Goal: Task Accomplishment & Management: Use online tool/utility

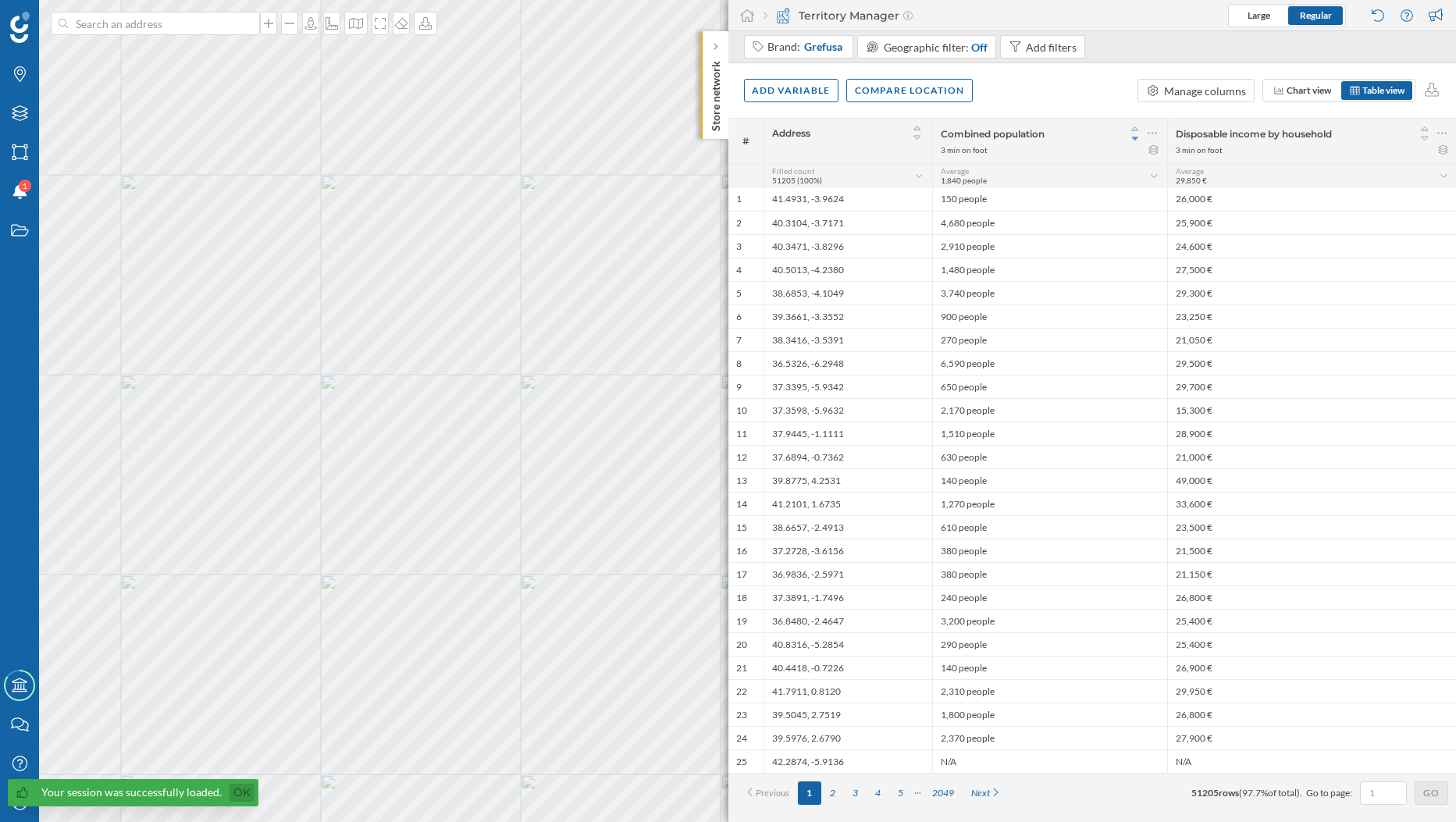
click at [243, 796] on link "Ok" at bounding box center [242, 792] width 25 height 18
click at [26, 805] on icon at bounding box center [19, 802] width 15 height 15
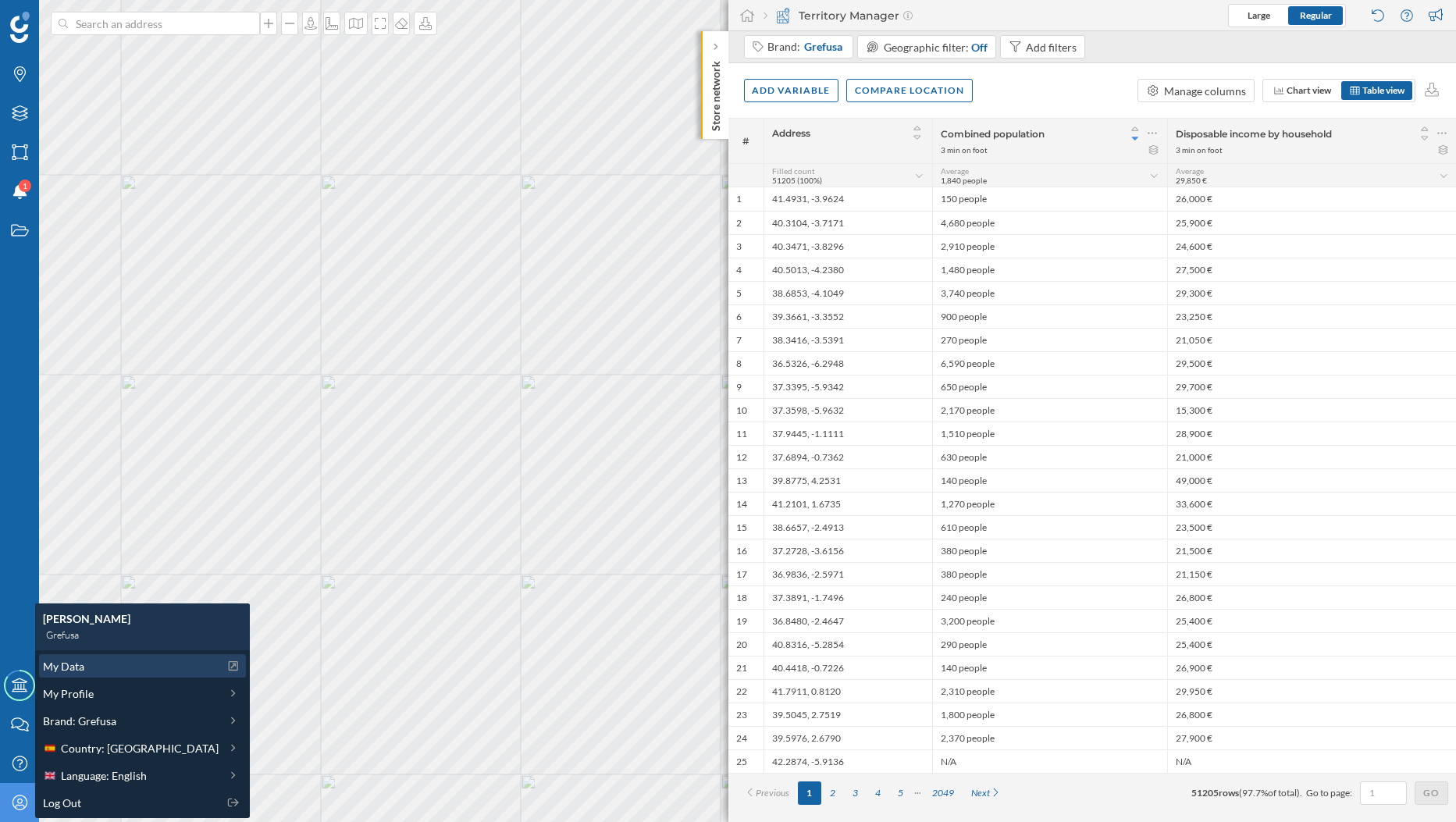
click at [88, 671] on div "My Data" at bounding box center [130, 666] width 176 height 17
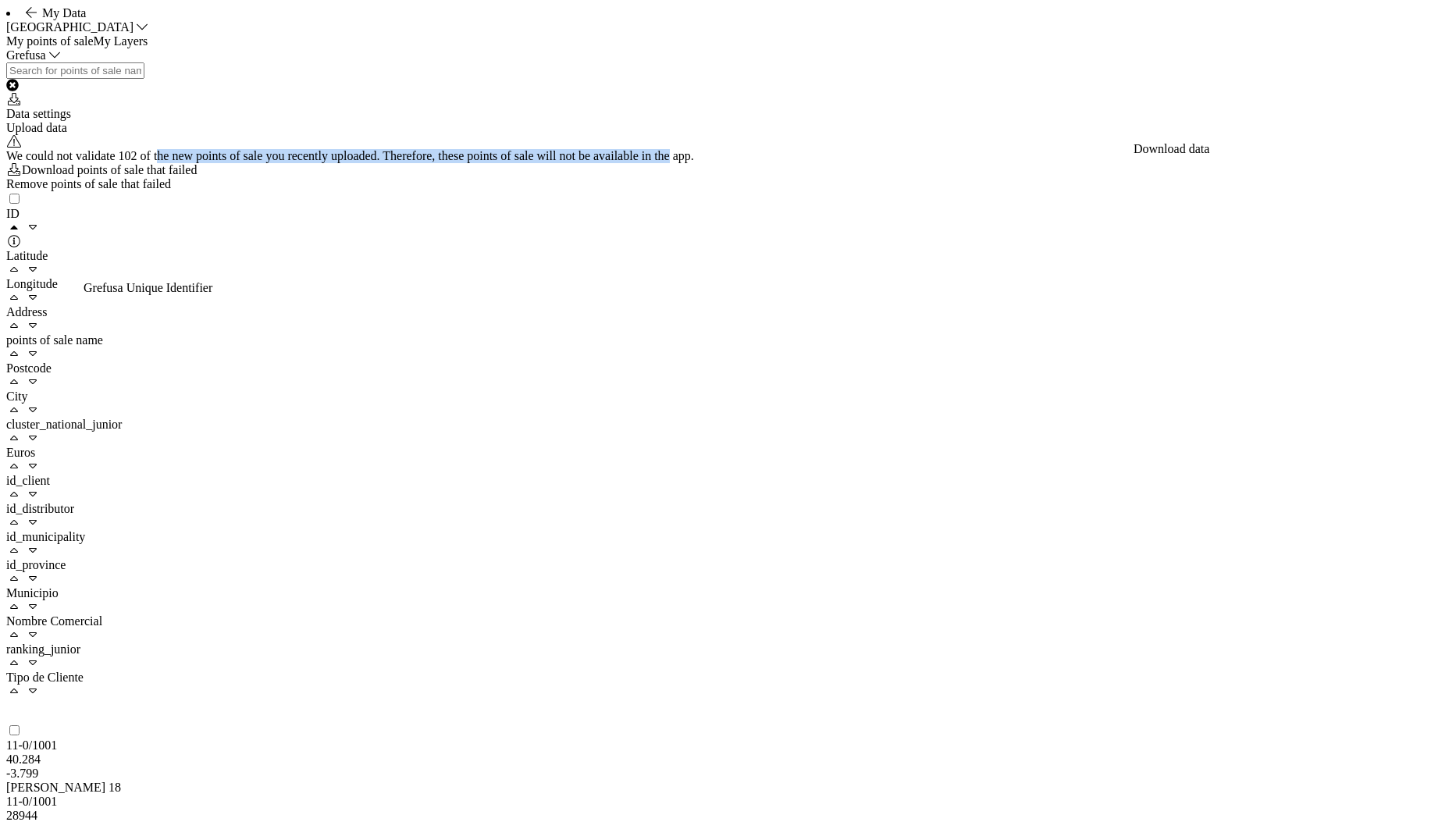
click at [1395, 135] on div "Upload data" at bounding box center [728, 128] width 1443 height 14
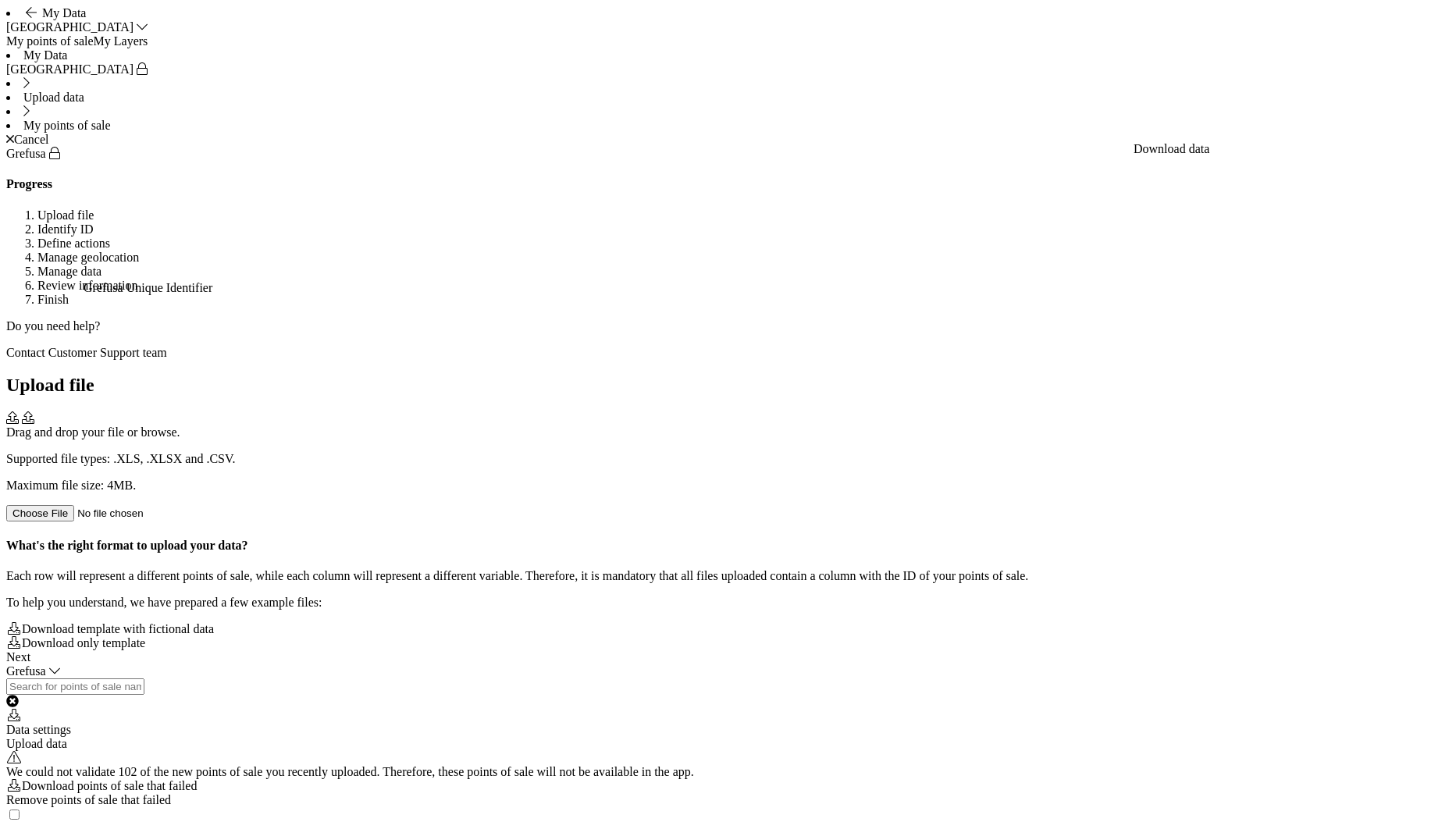
click at [806, 411] on div "Drag and drop your file or browse. Supported file types: .XLS, .XLSX and .CSV. …" at bounding box center [728, 467] width 1443 height 110
click at [1422, 664] on div "Next" at bounding box center [728, 657] width 1443 height 14
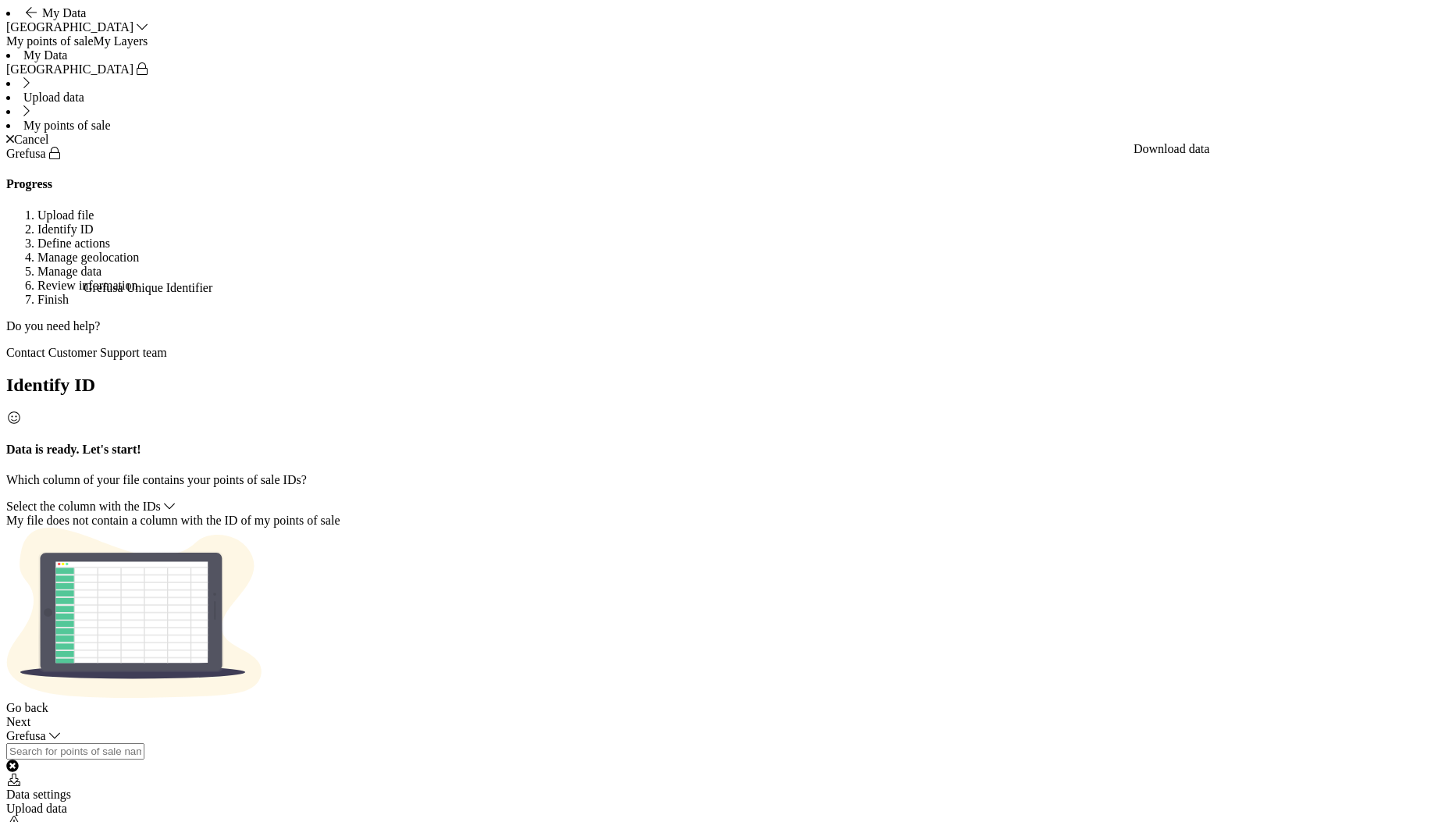
click at [161, 499] on span "Select the column with the IDs" at bounding box center [83, 506] width 155 height 13
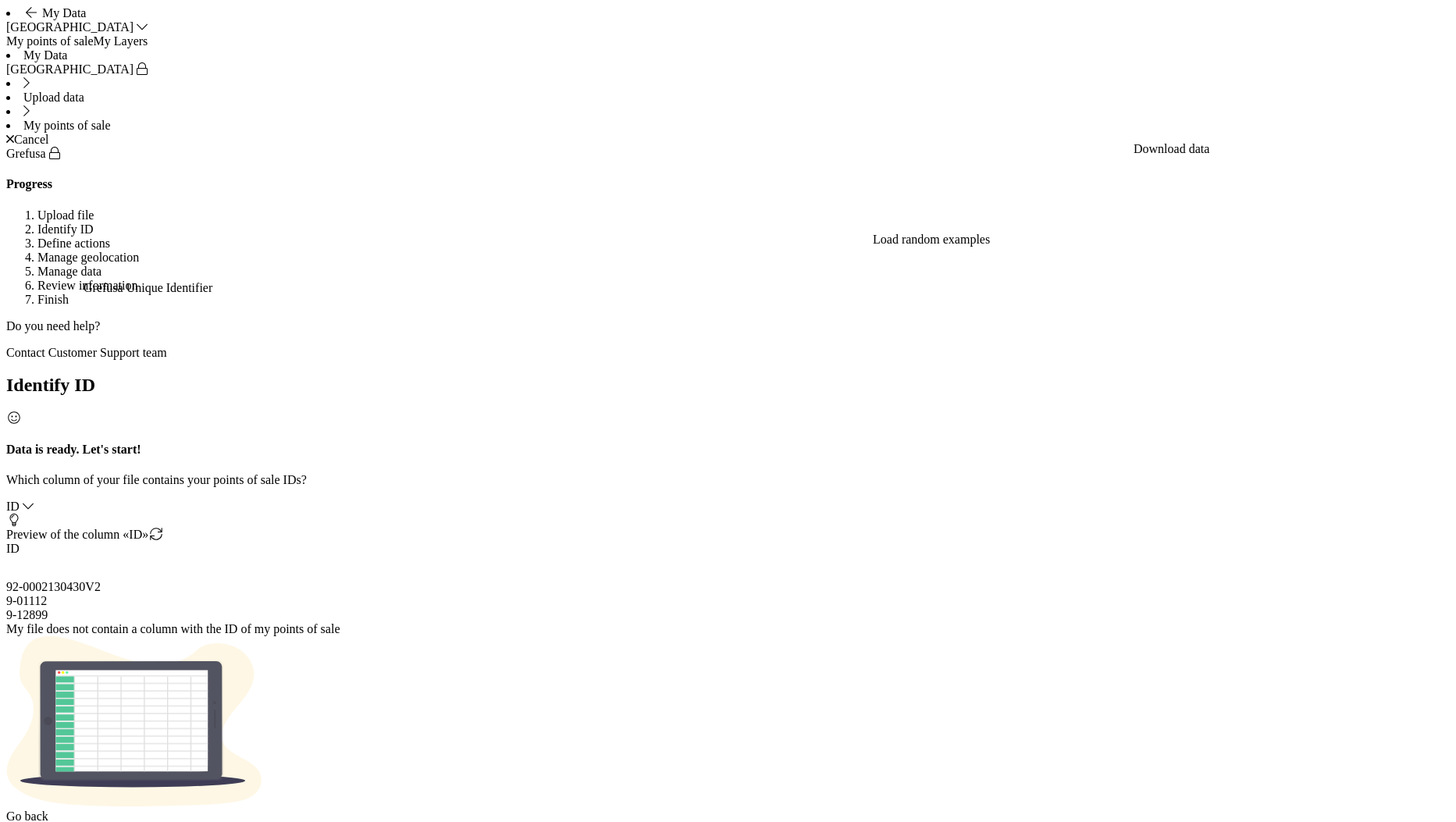
click at [1415, 821] on div "Next" at bounding box center [728, 830] width 1443 height 14
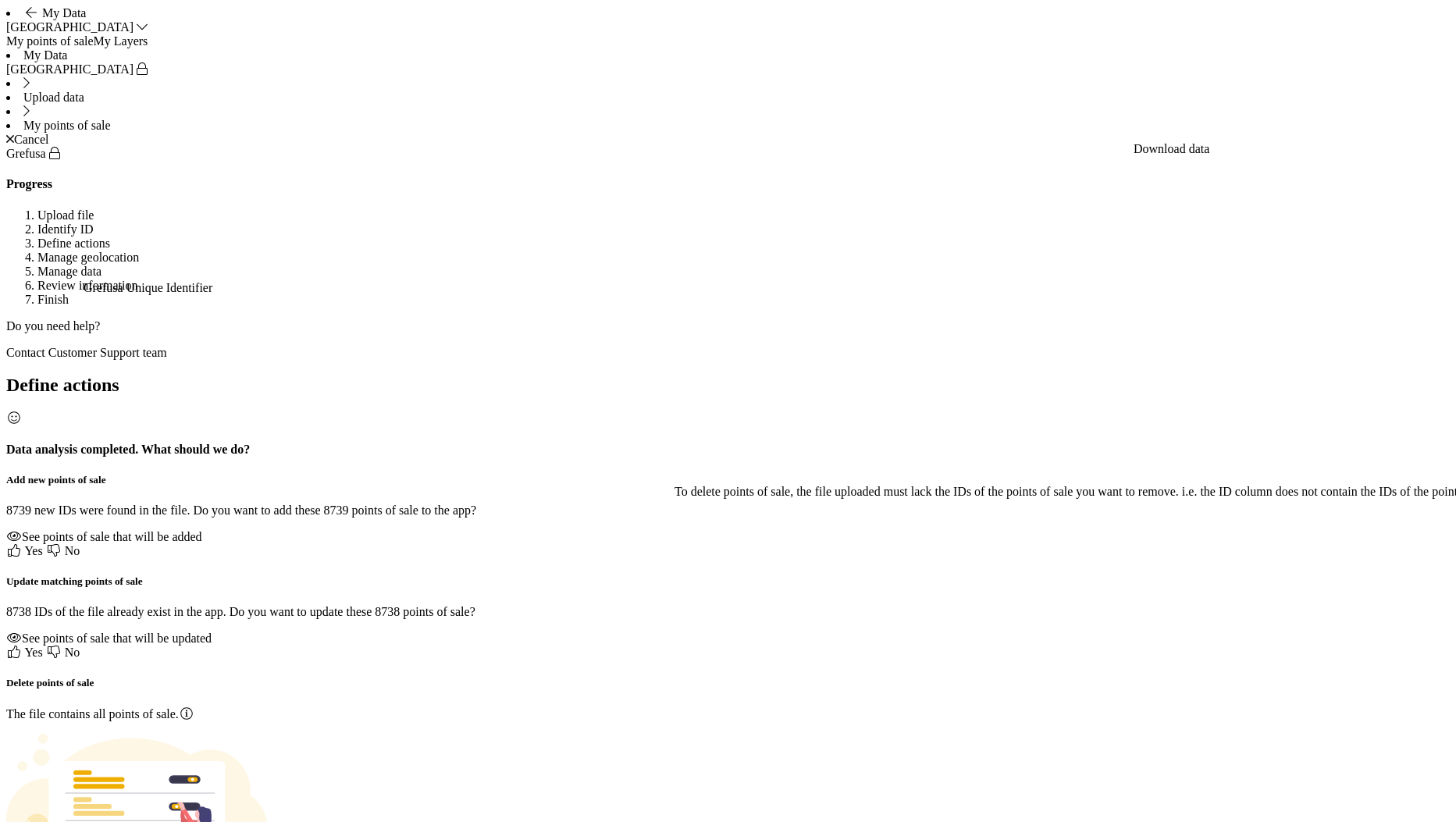
click at [42, 544] on span "Yes" at bounding box center [33, 551] width 18 height 13
click at [42, 646] on span "Yes" at bounding box center [33, 652] width 18 height 13
click at [515, 503] on p "8739 new IDs were found in the file. Do you want to add these 8739 points of sa…" at bounding box center [728, 510] width 1443 height 14
copy p "8739"
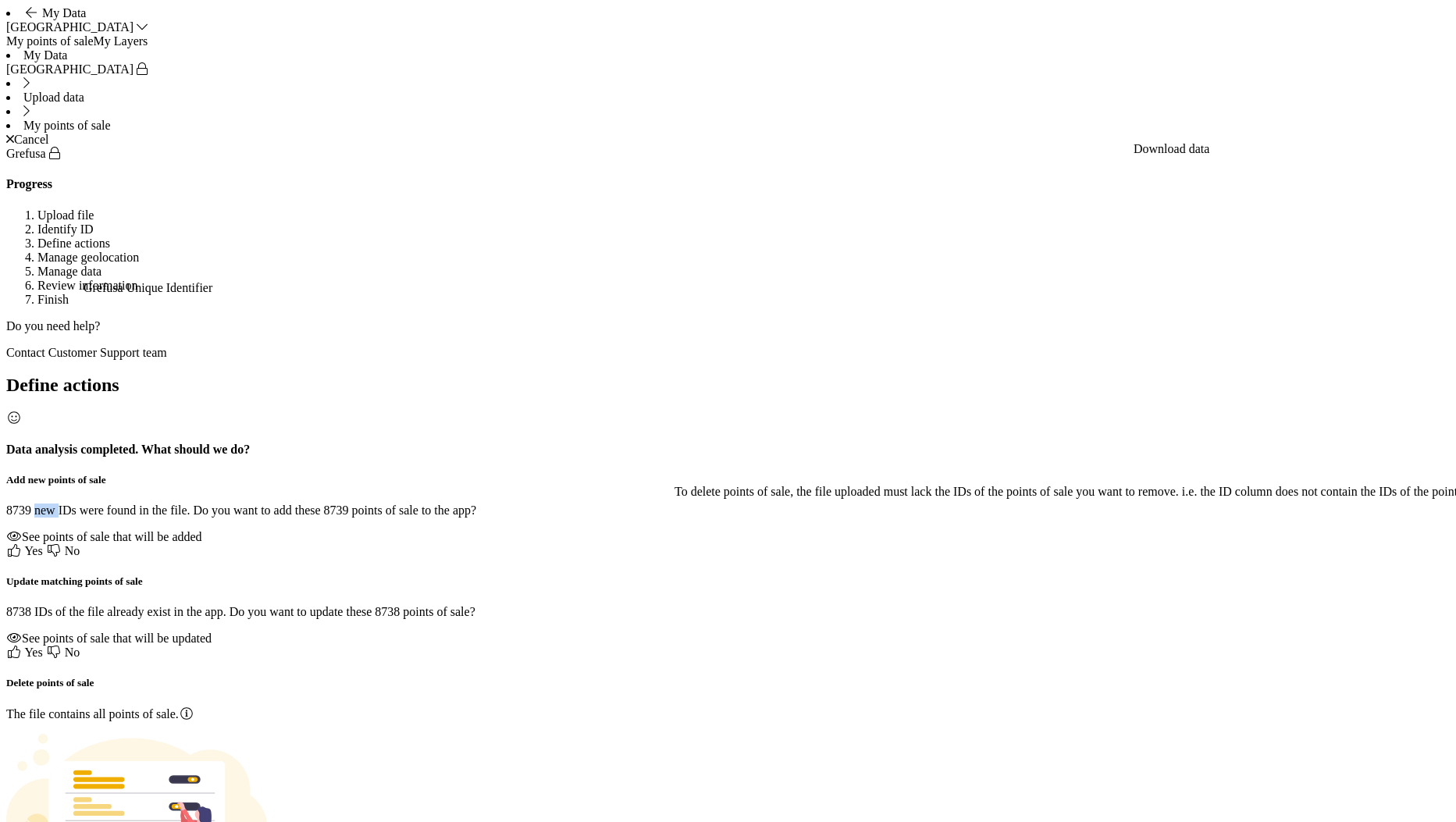
click at [515, 605] on p "8738 IDs of the file already exist in the app. Do you want to update these 8738…" at bounding box center [728, 611] width 1443 height 14
copy p "8738"
click at [1043, 734] on aside "Created with sketchtool." at bounding box center [728, 815] width 1443 height 162
click at [627, 474] on section "Add new points of sale 8739 new IDs were found in the file. Do you want to add …" at bounding box center [728, 516] width 1443 height 84
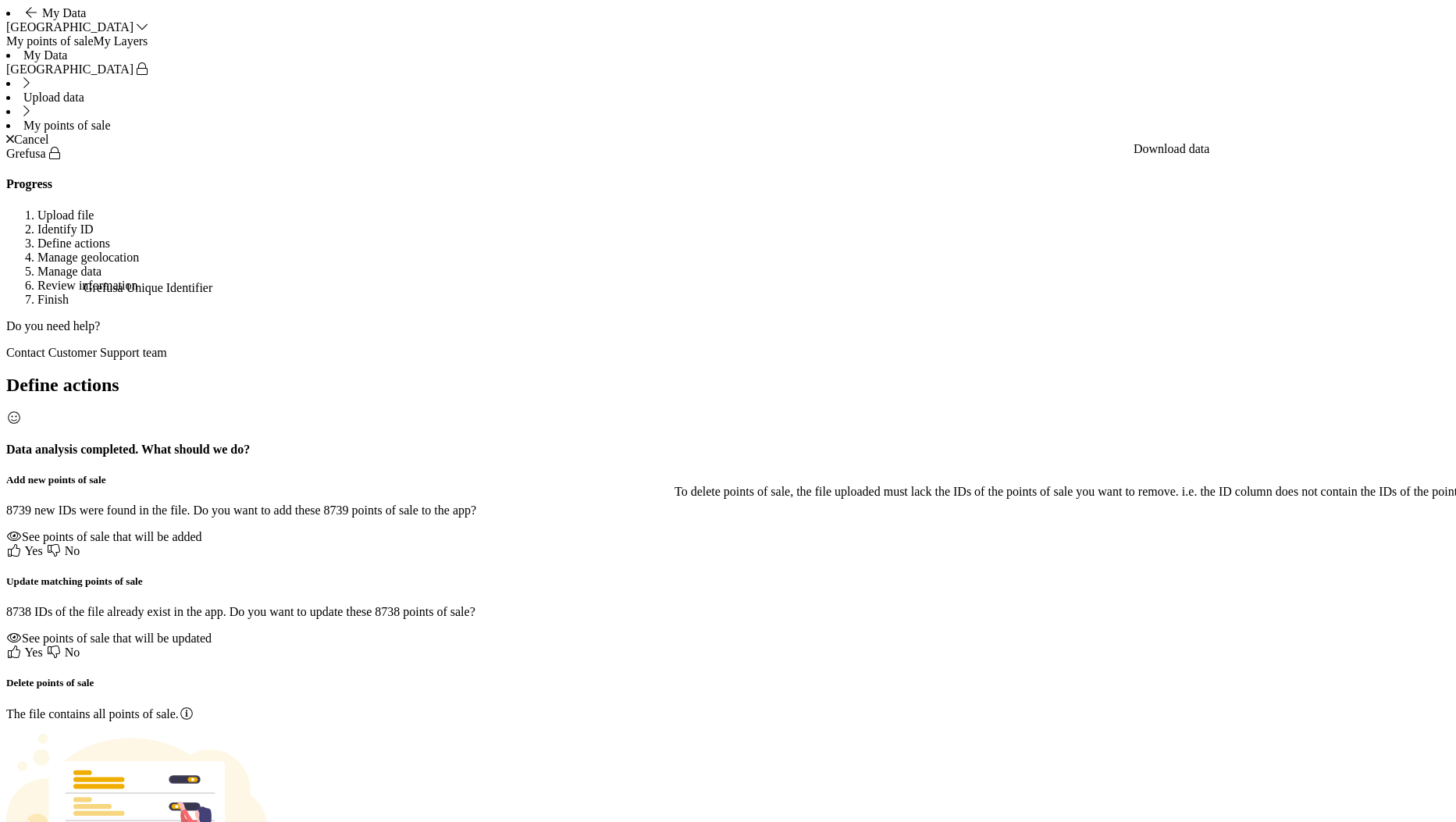
click at [631, 530] on div "See points of sale that will be added" at bounding box center [728, 537] width 1443 height 14
drag, startPoint x: 495, startPoint y: 359, endPoint x: 551, endPoint y: 370, distance: 57.1
click at [551, 375] on div "Define actions Data analysis completed. What should we do? Add new points of sa…" at bounding box center [728, 635] width 1443 height 521
click at [570, 631] on div "See points of sale that will be updated" at bounding box center [728, 638] width 1443 height 14
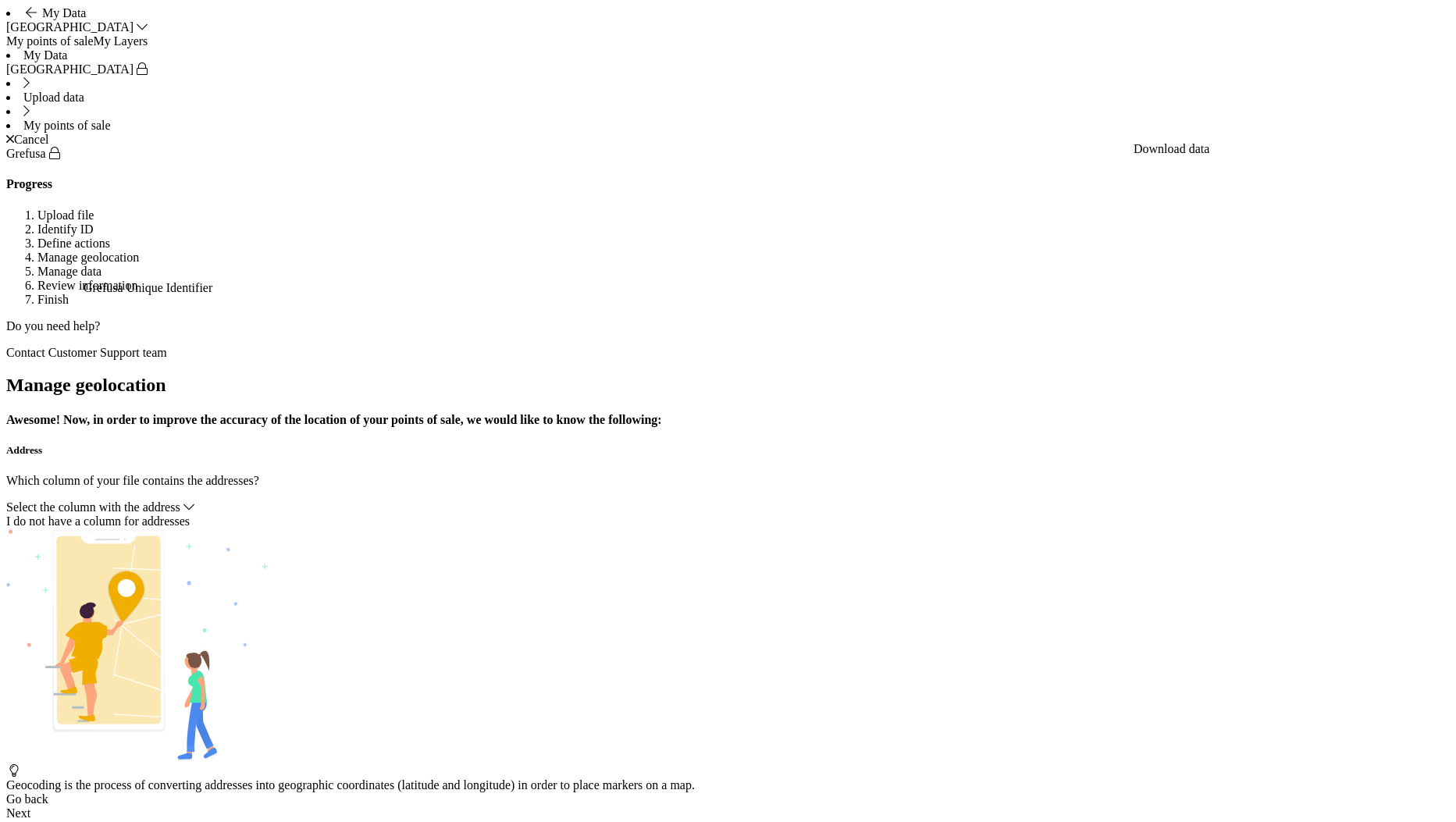
click at [773, 500] on div "Select the column with the address" at bounding box center [728, 507] width 1443 height 14
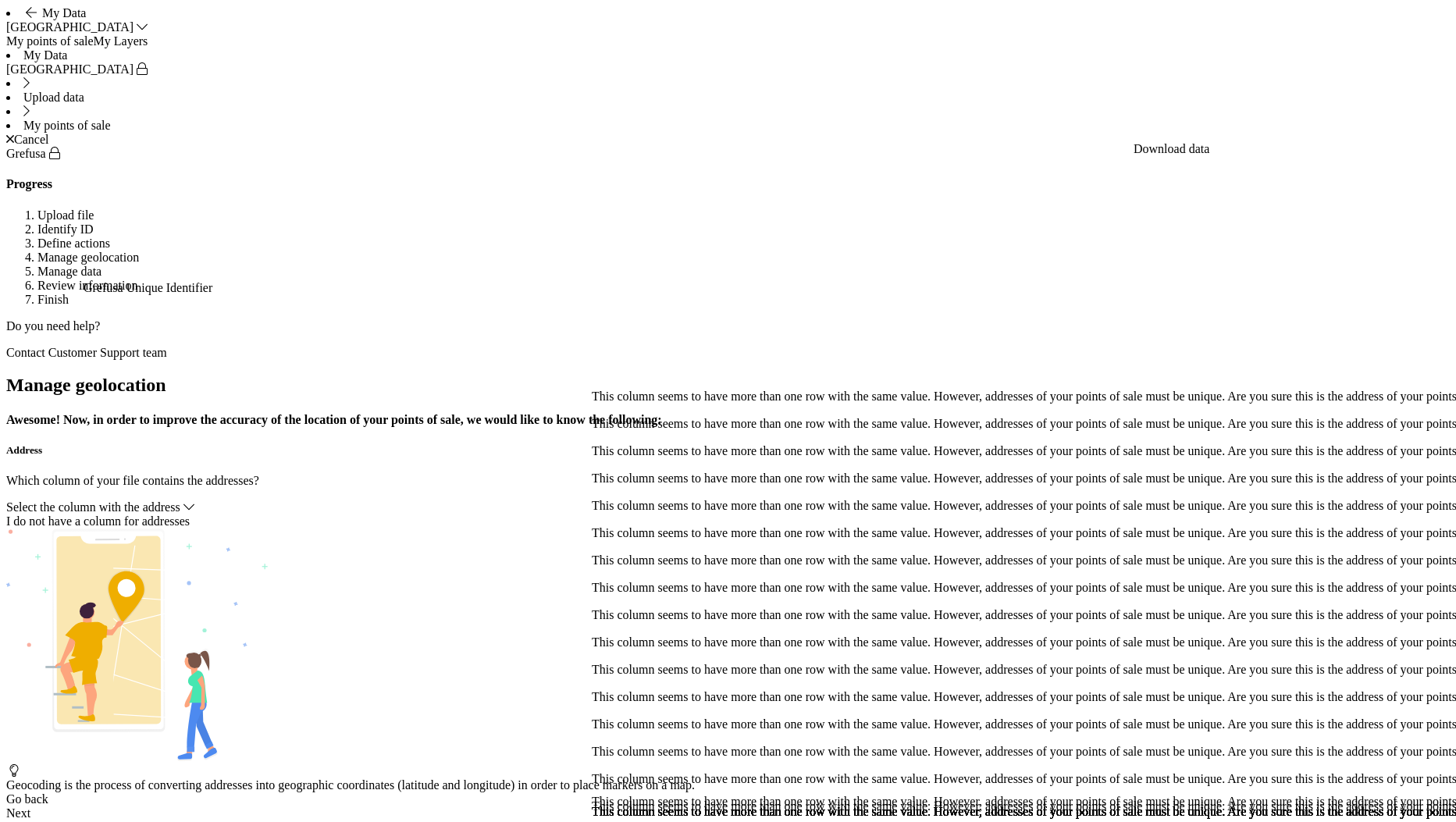
scroll to position [95, 0]
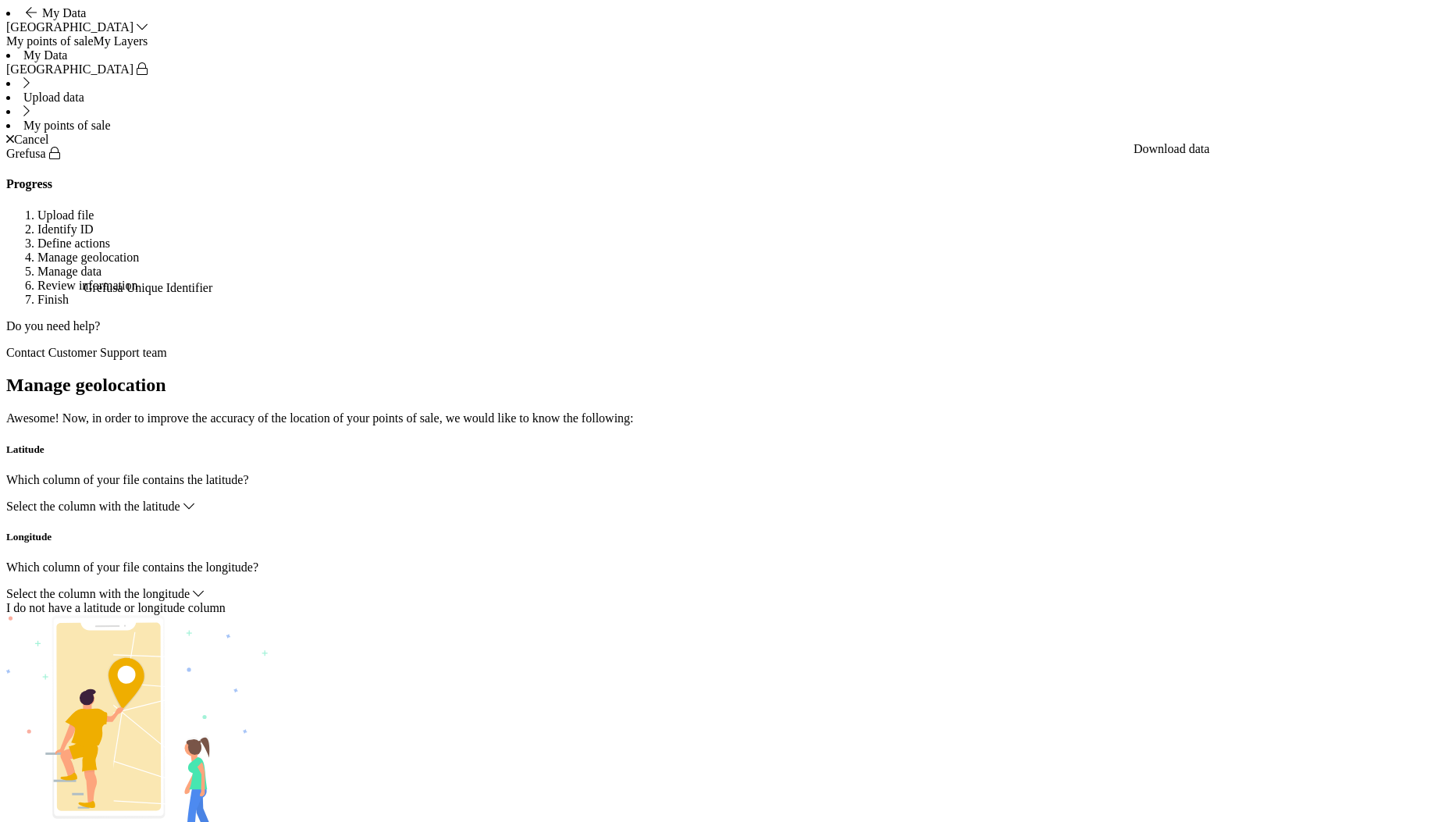
click at [181, 499] on span "Select the column with the latitude" at bounding box center [93, 506] width 174 height 13
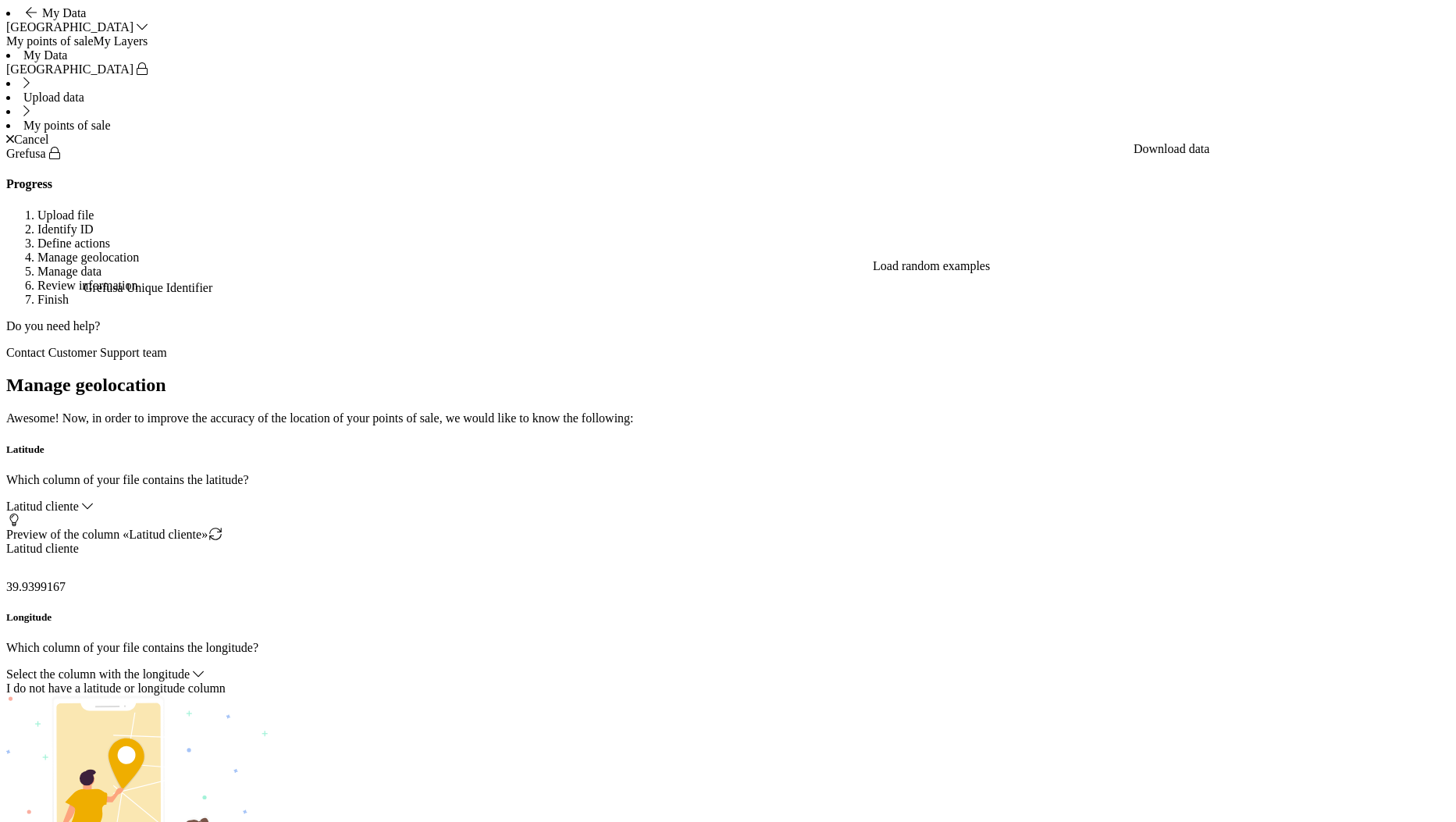
click at [190, 667] on span "Select the column with the longitude" at bounding box center [97, 674] width 183 height 13
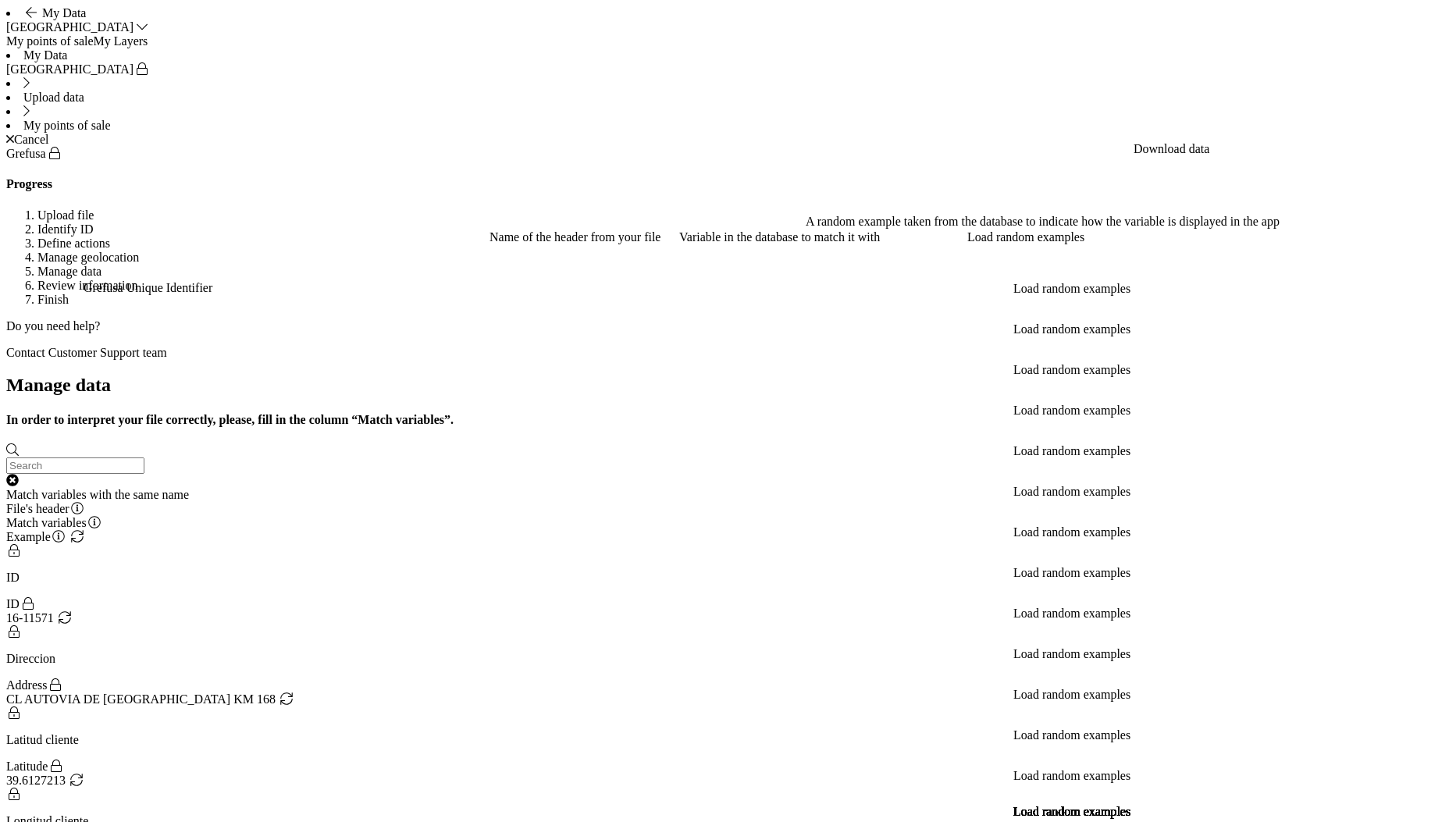
scroll to position [0, 0]
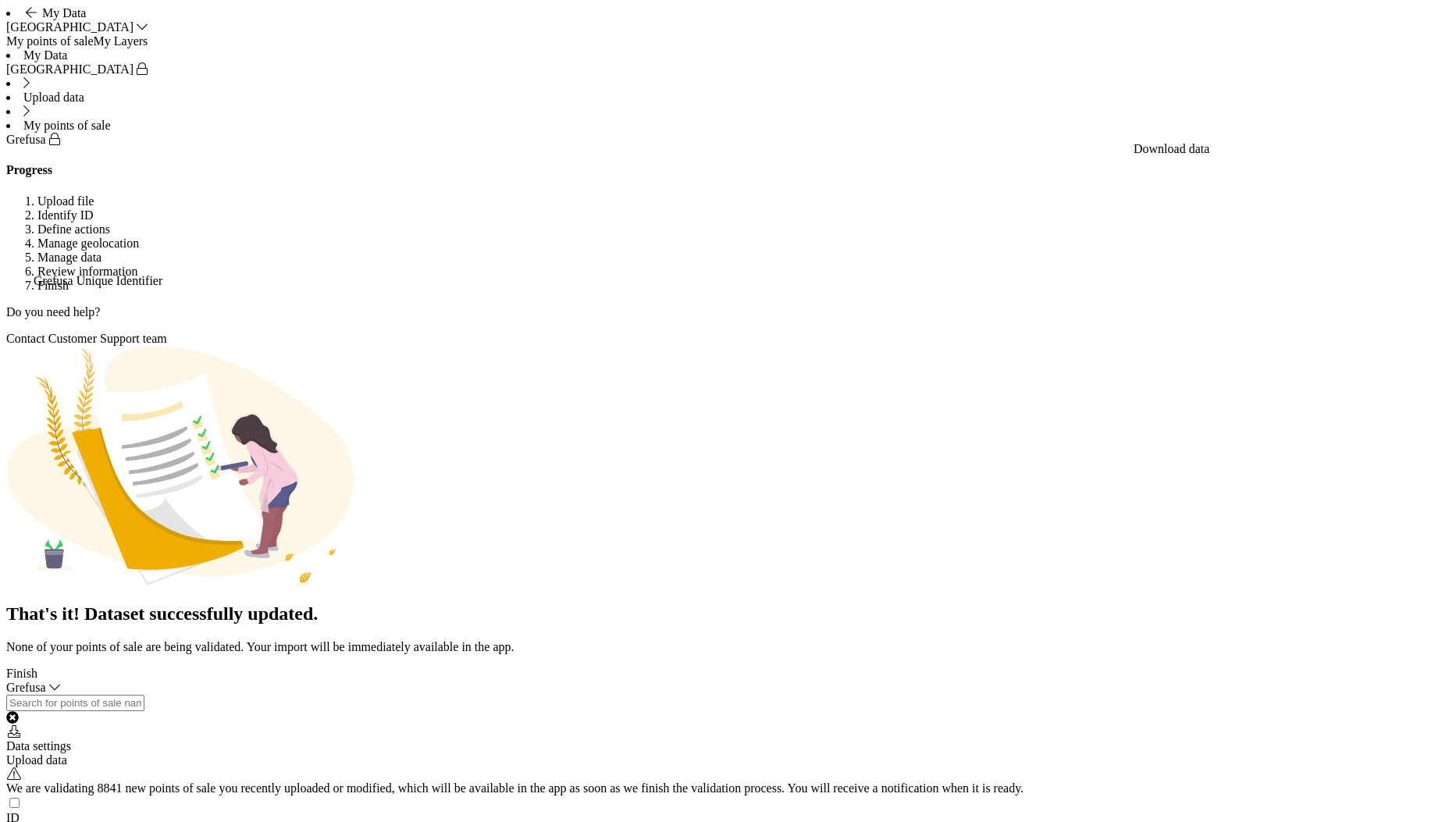
click at [1404, 681] on div "Finish" at bounding box center [728, 673] width 1443 height 14
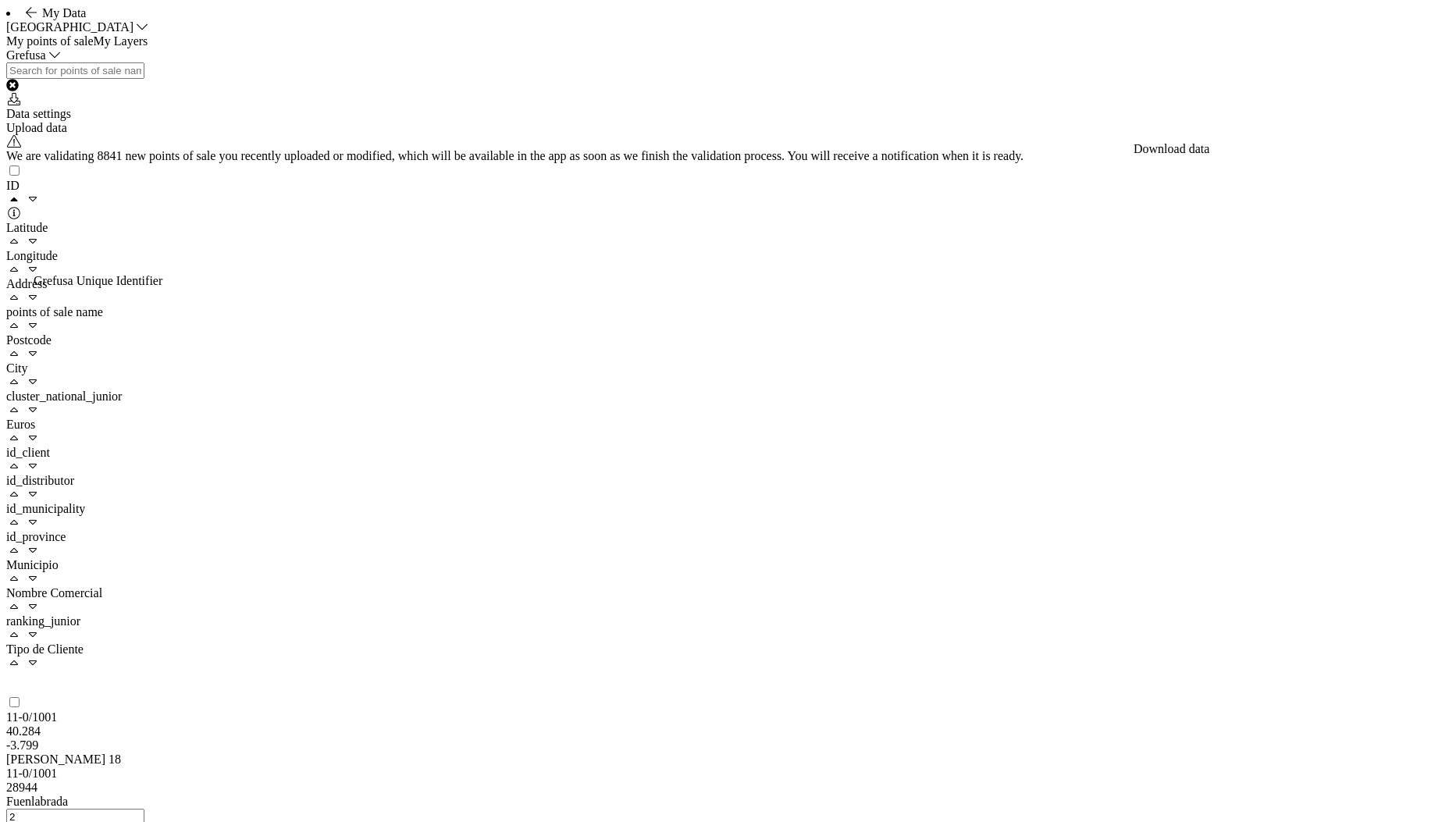
click at [315, 162] on span "We are validating 8841 new points of sale you recently uploaded or modified, wh…" at bounding box center [514, 156] width 1017 height 13
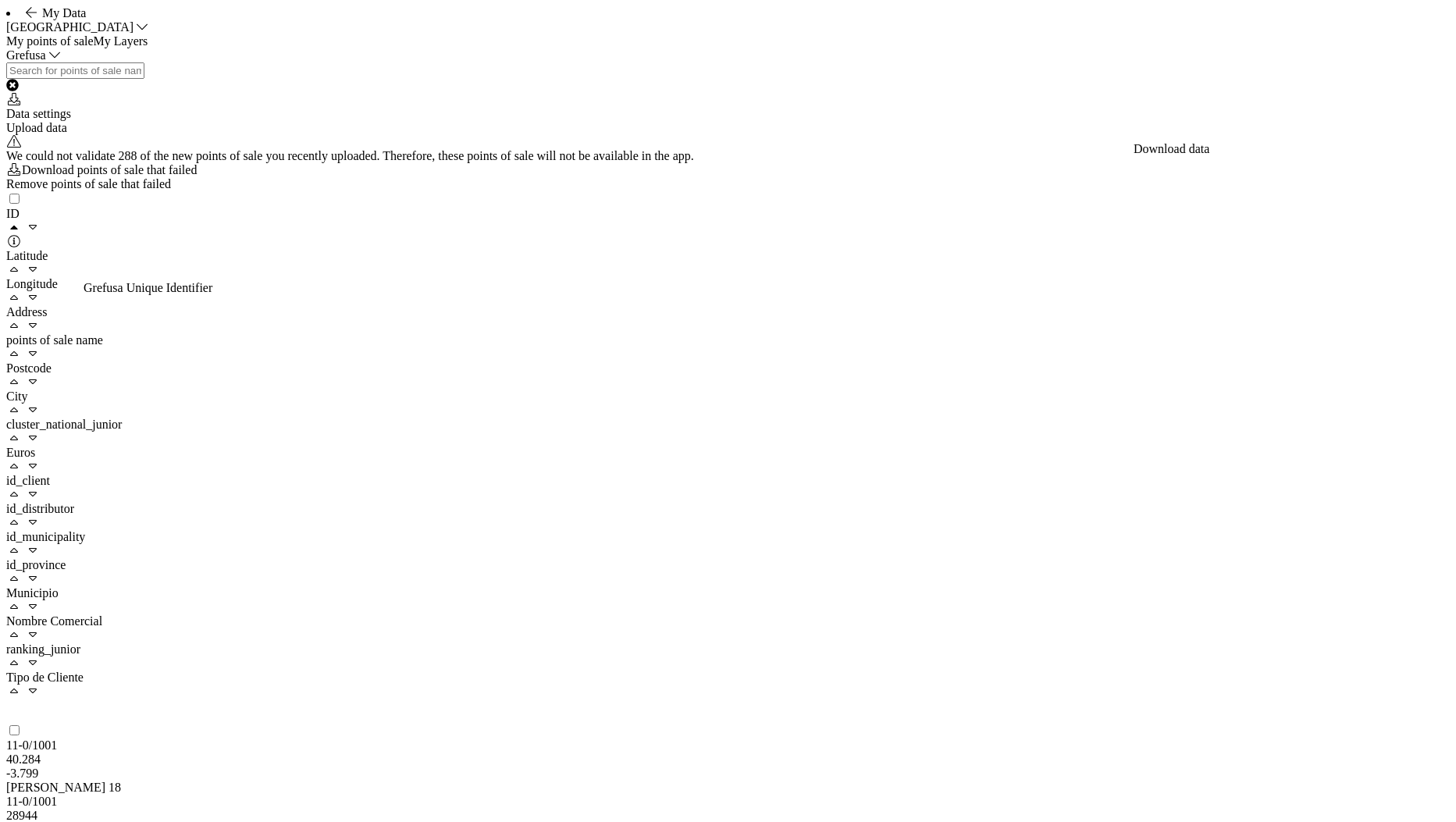
click at [1119, 177] on div "Download points of sale that failed" at bounding box center [728, 170] width 1443 height 14
drag, startPoint x: 1126, startPoint y: 288, endPoint x: 1107, endPoint y: 252, distance: 40.7
